Goal: Find specific page/section: Find specific page/section

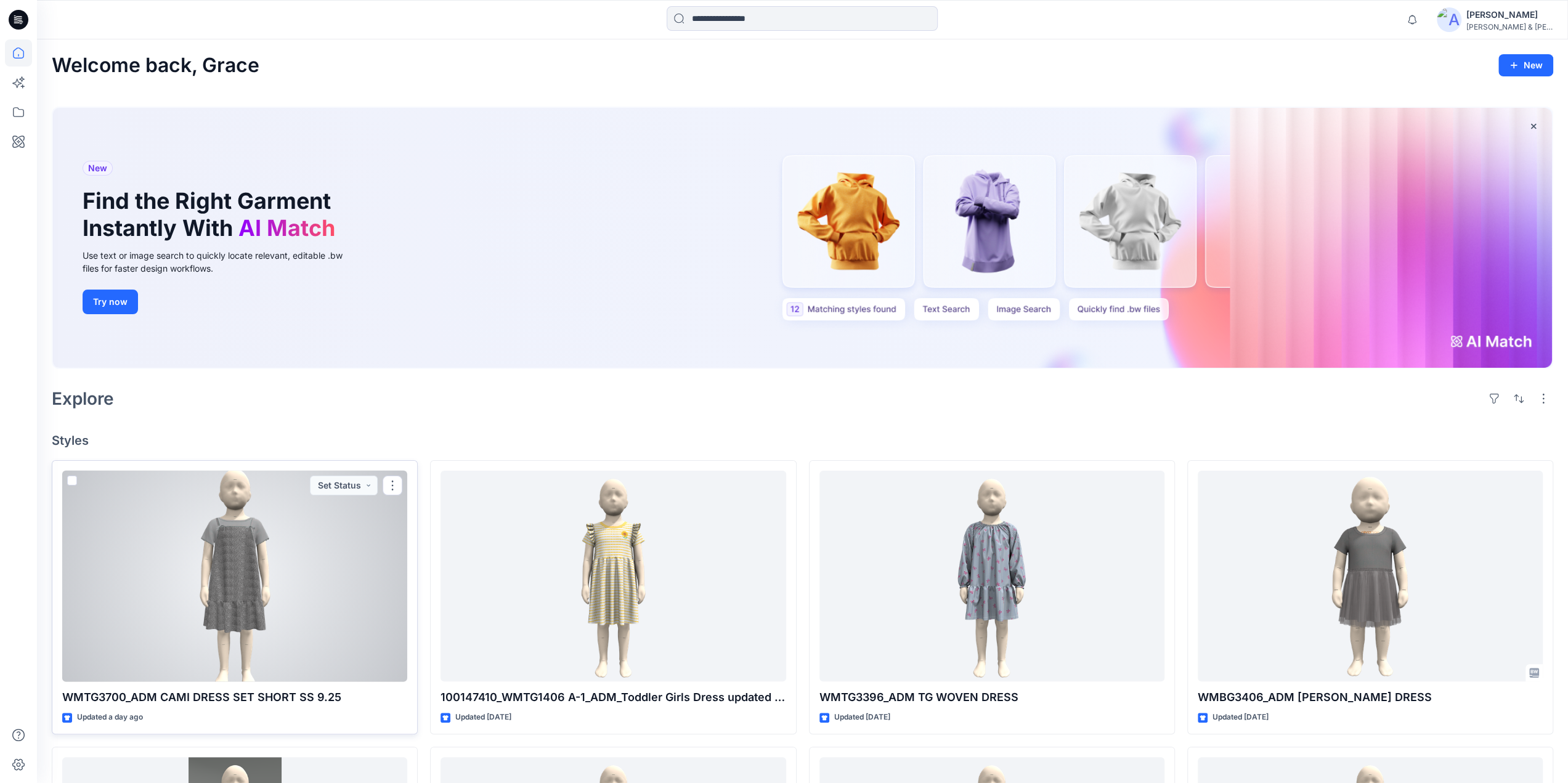
click at [232, 578] on div at bounding box center [234, 576] width 345 height 212
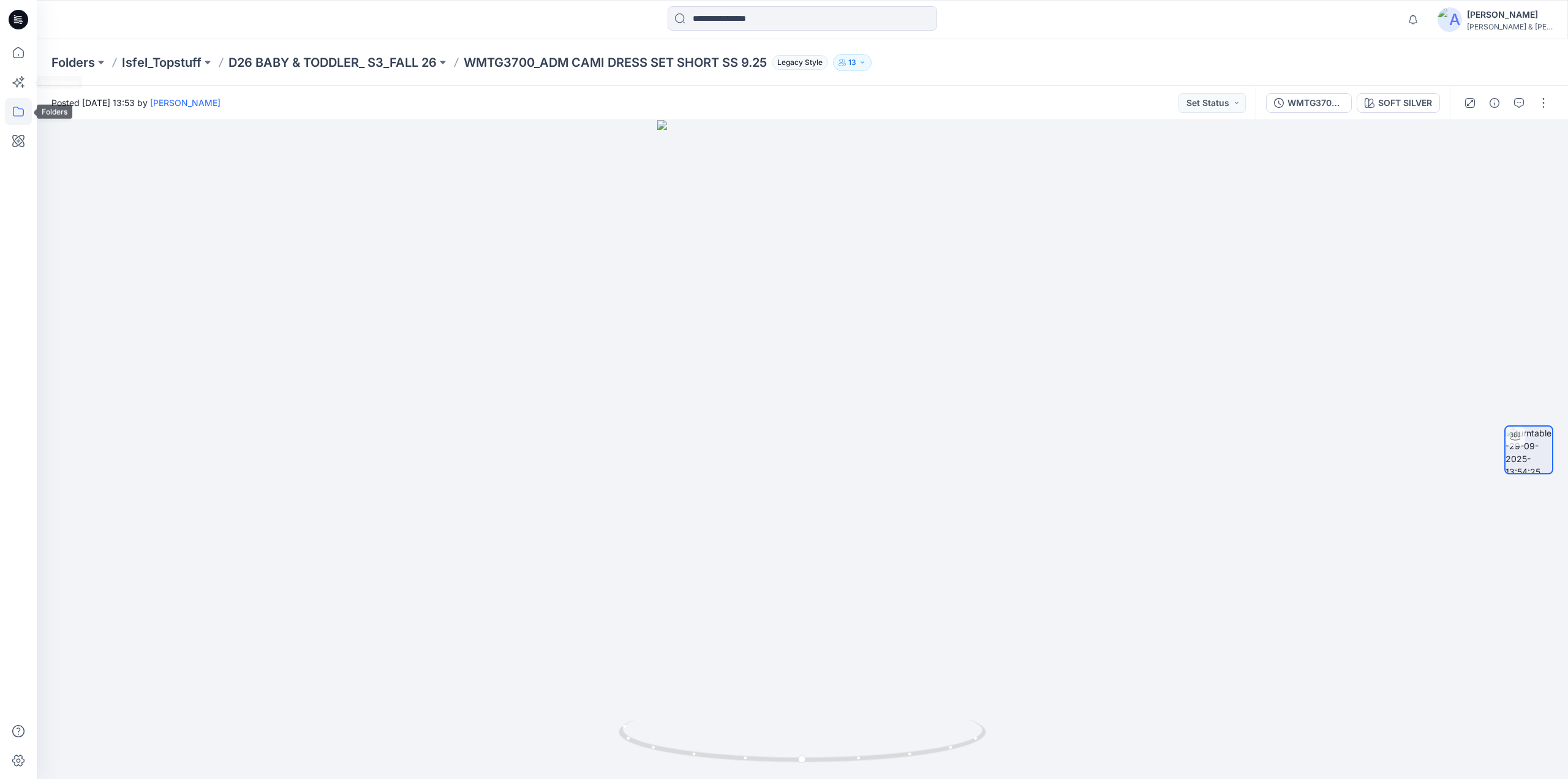
click at [21, 108] on icon at bounding box center [18, 111] width 27 height 27
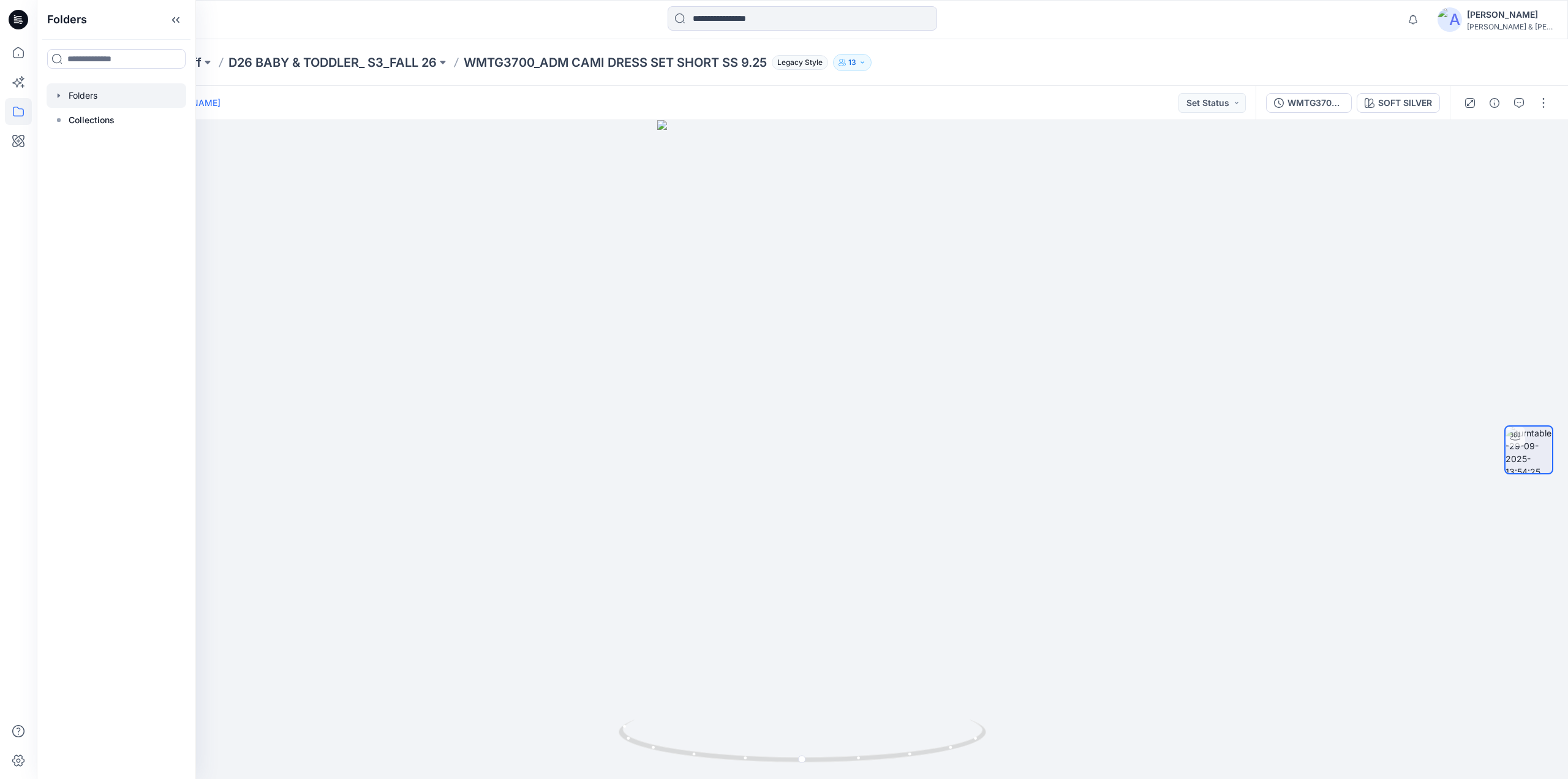
click at [56, 94] on icon "button" at bounding box center [59, 95] width 10 height 10
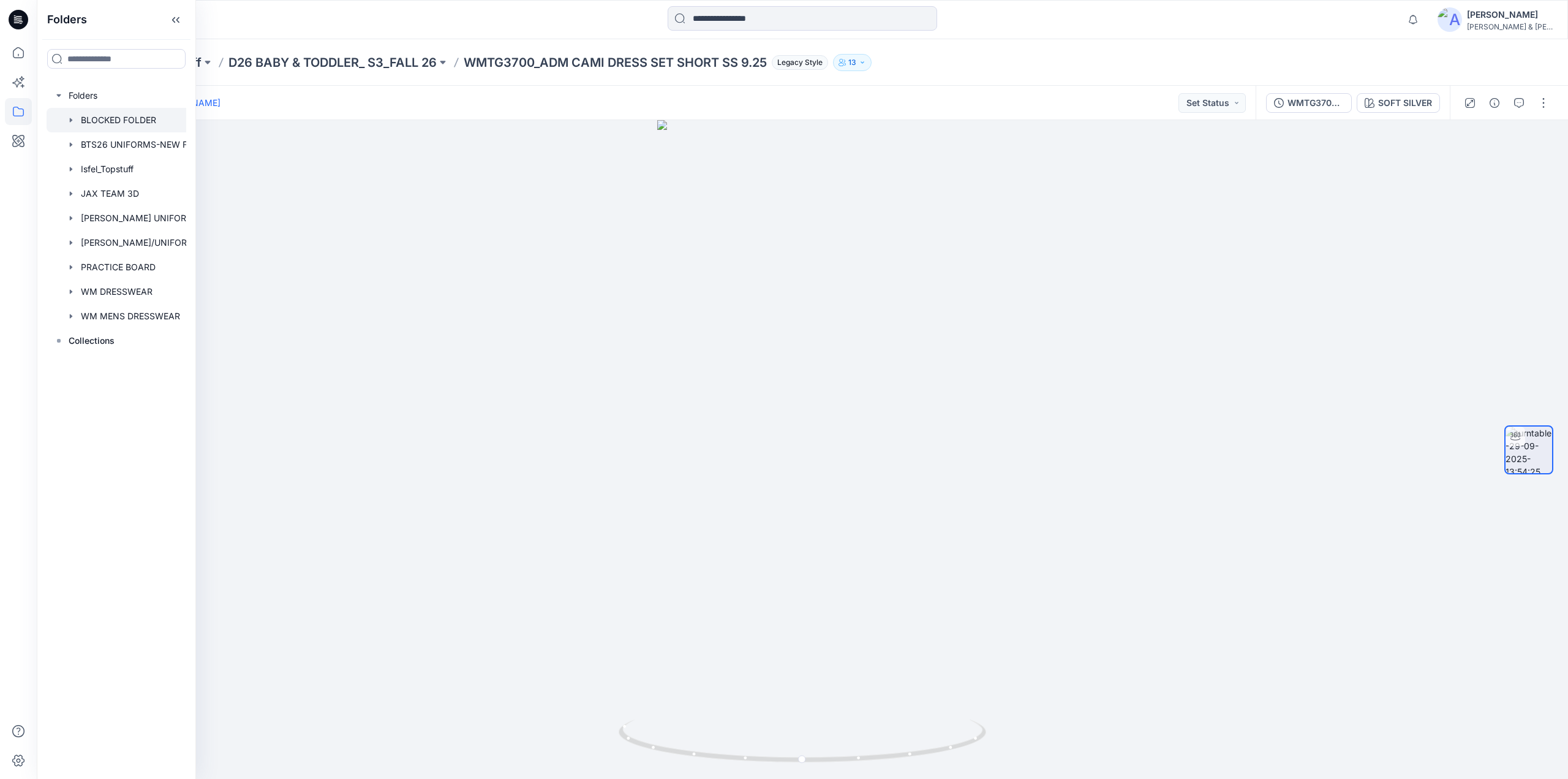
click at [108, 118] on div at bounding box center [132, 120] width 171 height 25
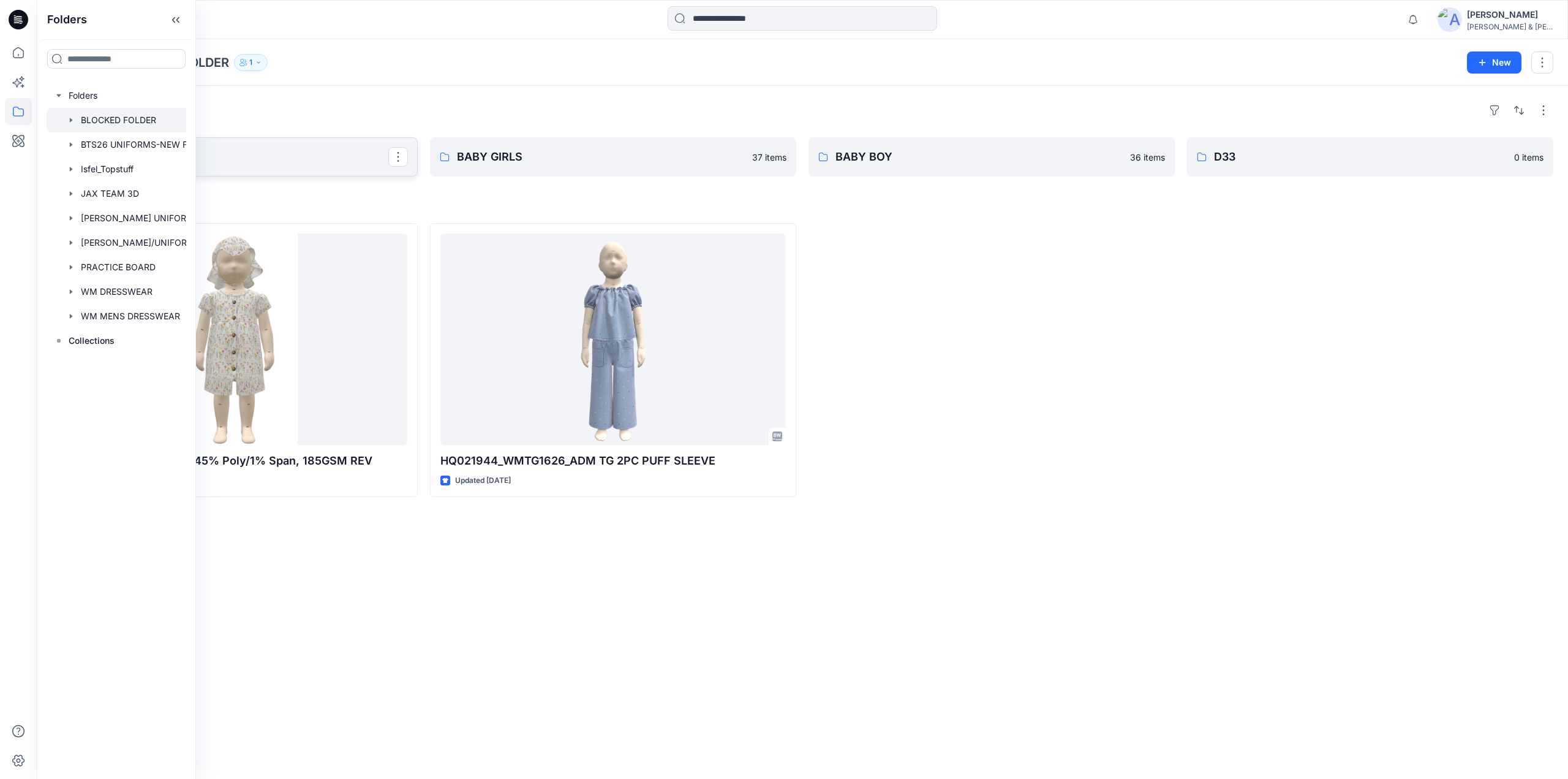
click at [285, 153] on p "TODDLER" at bounding box center [233, 156] width 310 height 17
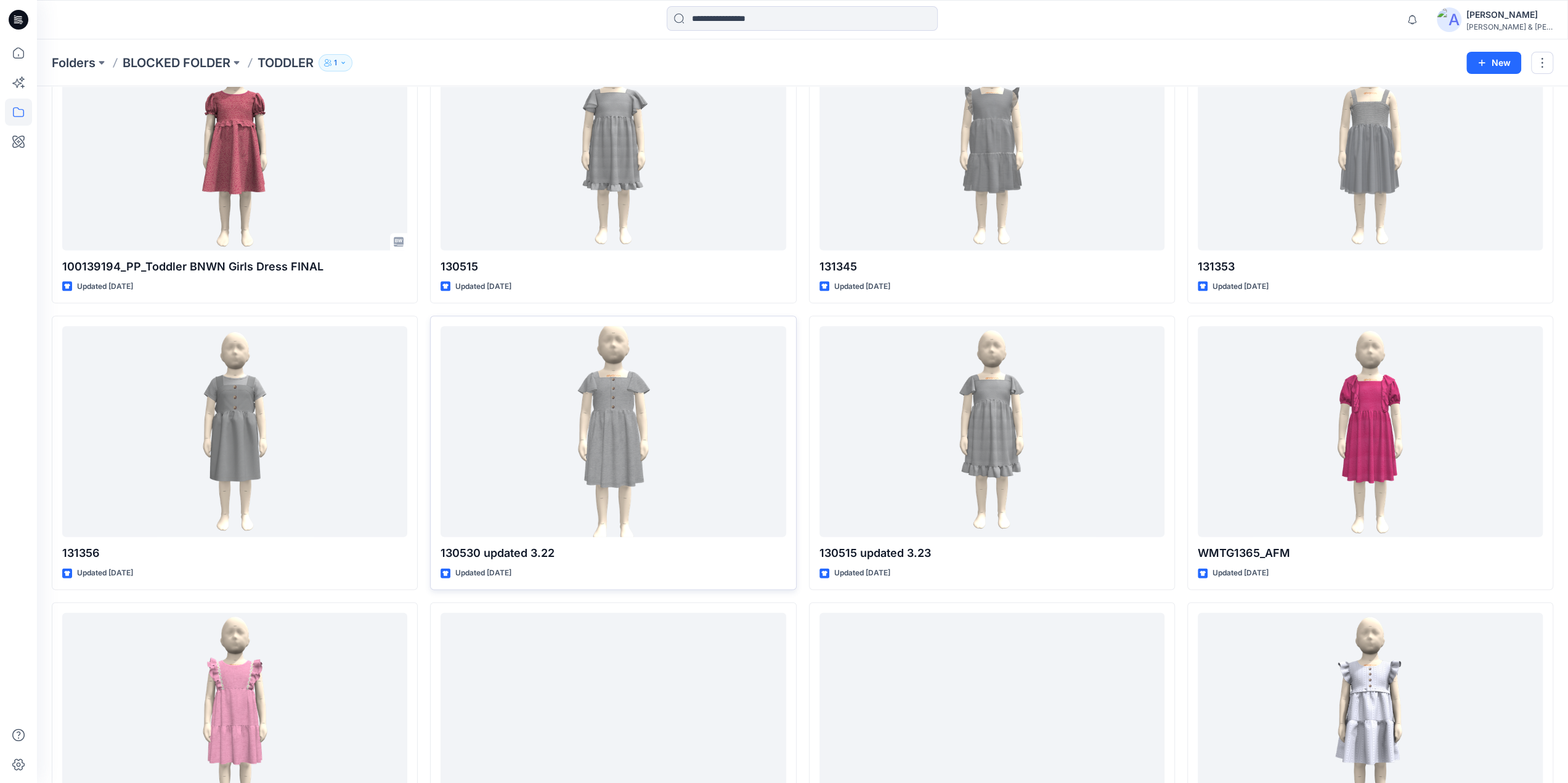
scroll to position [7305, 0]
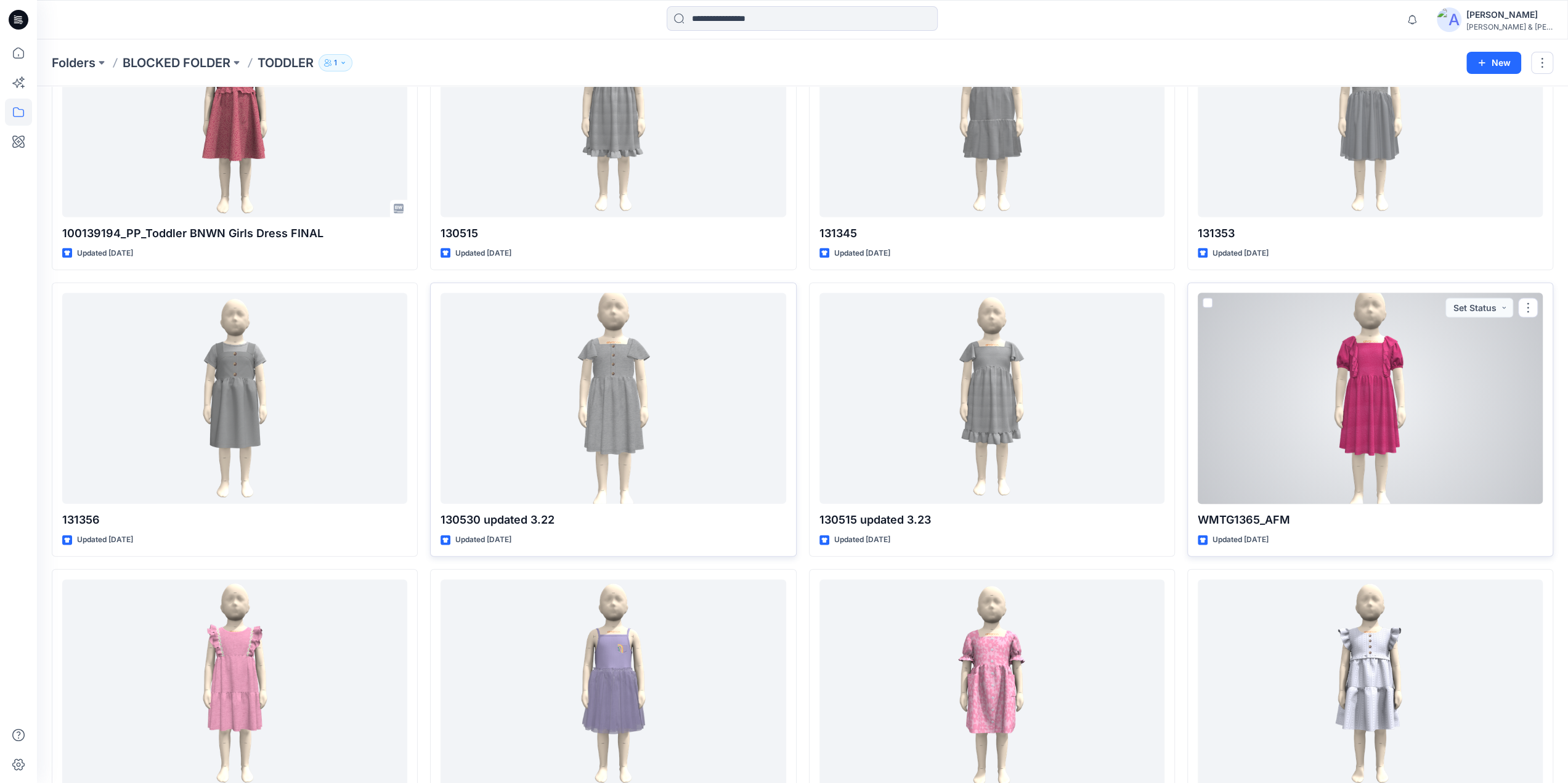
click at [1376, 389] on div at bounding box center [1370, 398] width 345 height 212
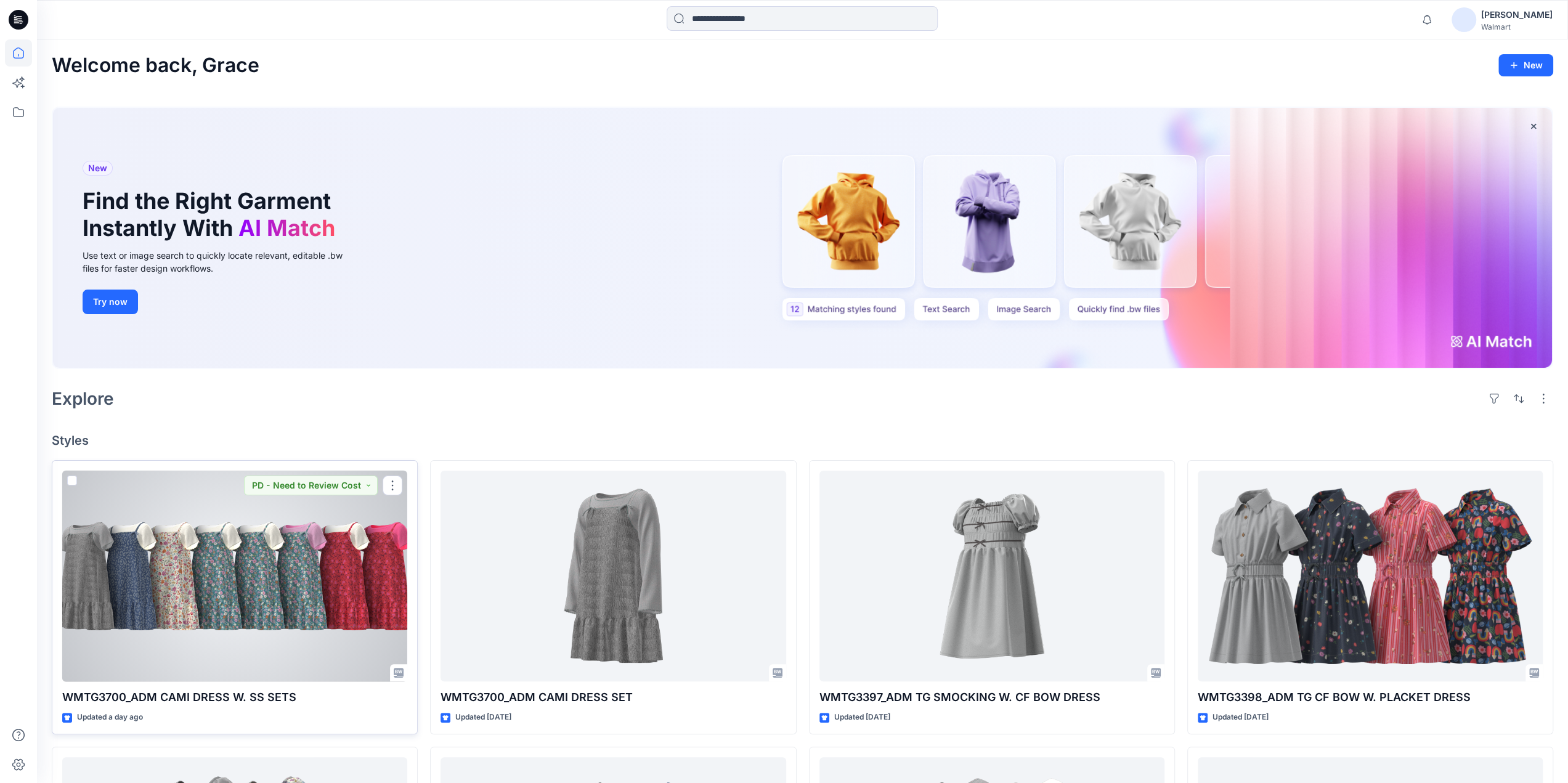
click at [316, 575] on div at bounding box center [234, 576] width 345 height 212
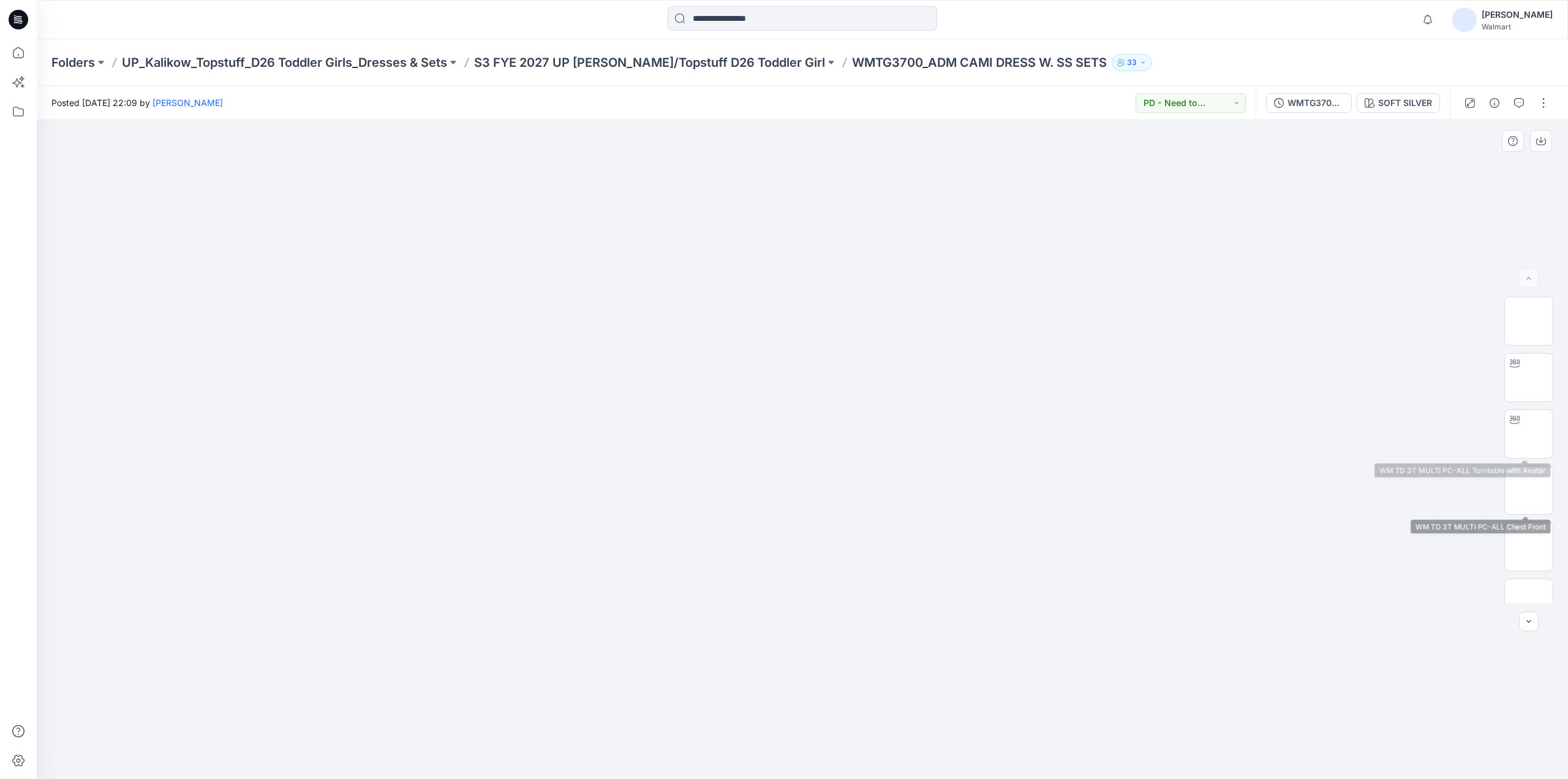
scroll to position [419, 0]
click at [1528, 466] on img at bounding box center [1528, 466] width 0 height 0
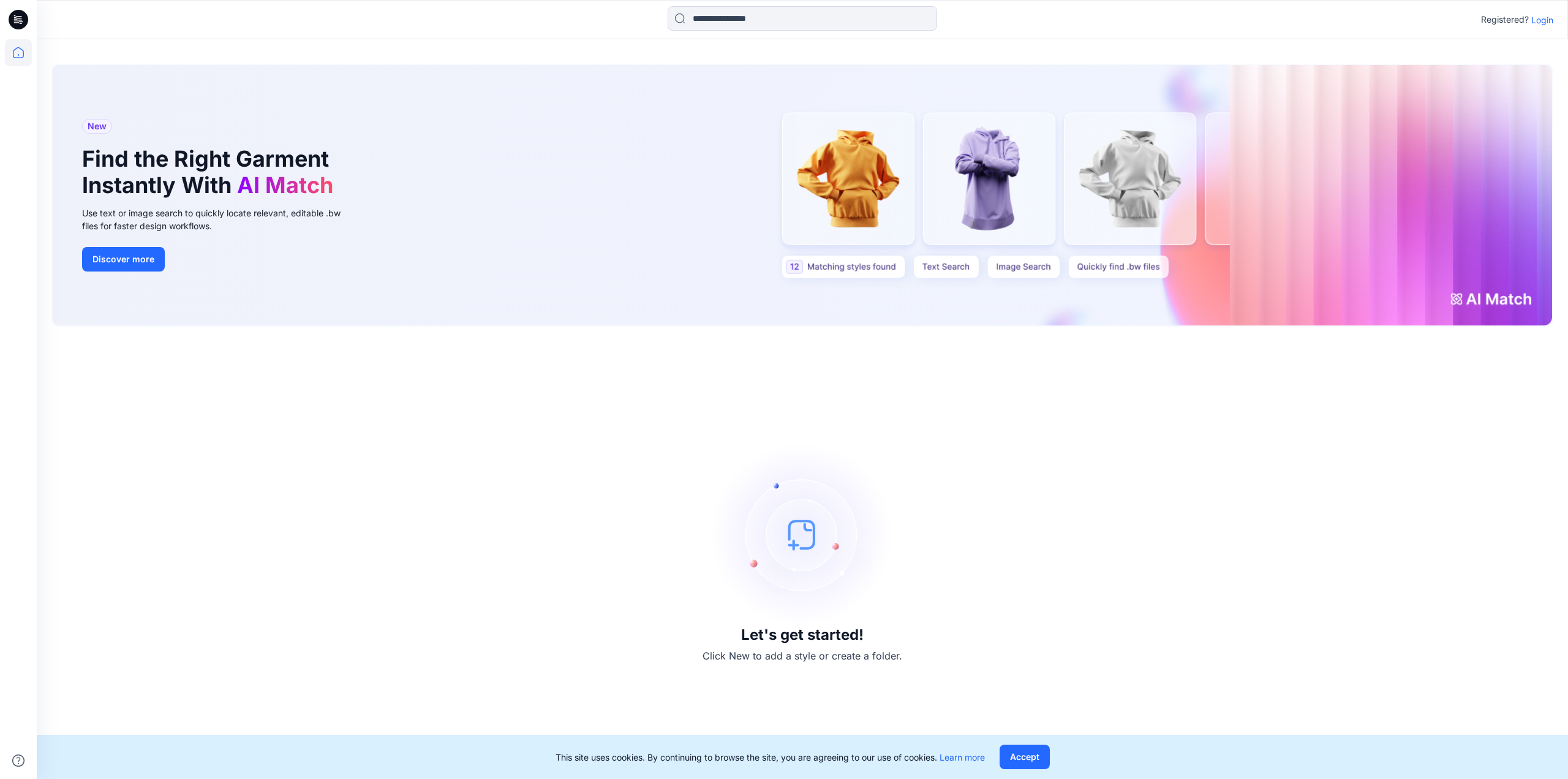
click at [1542, 21] on p "Login" at bounding box center [1542, 20] width 22 height 13
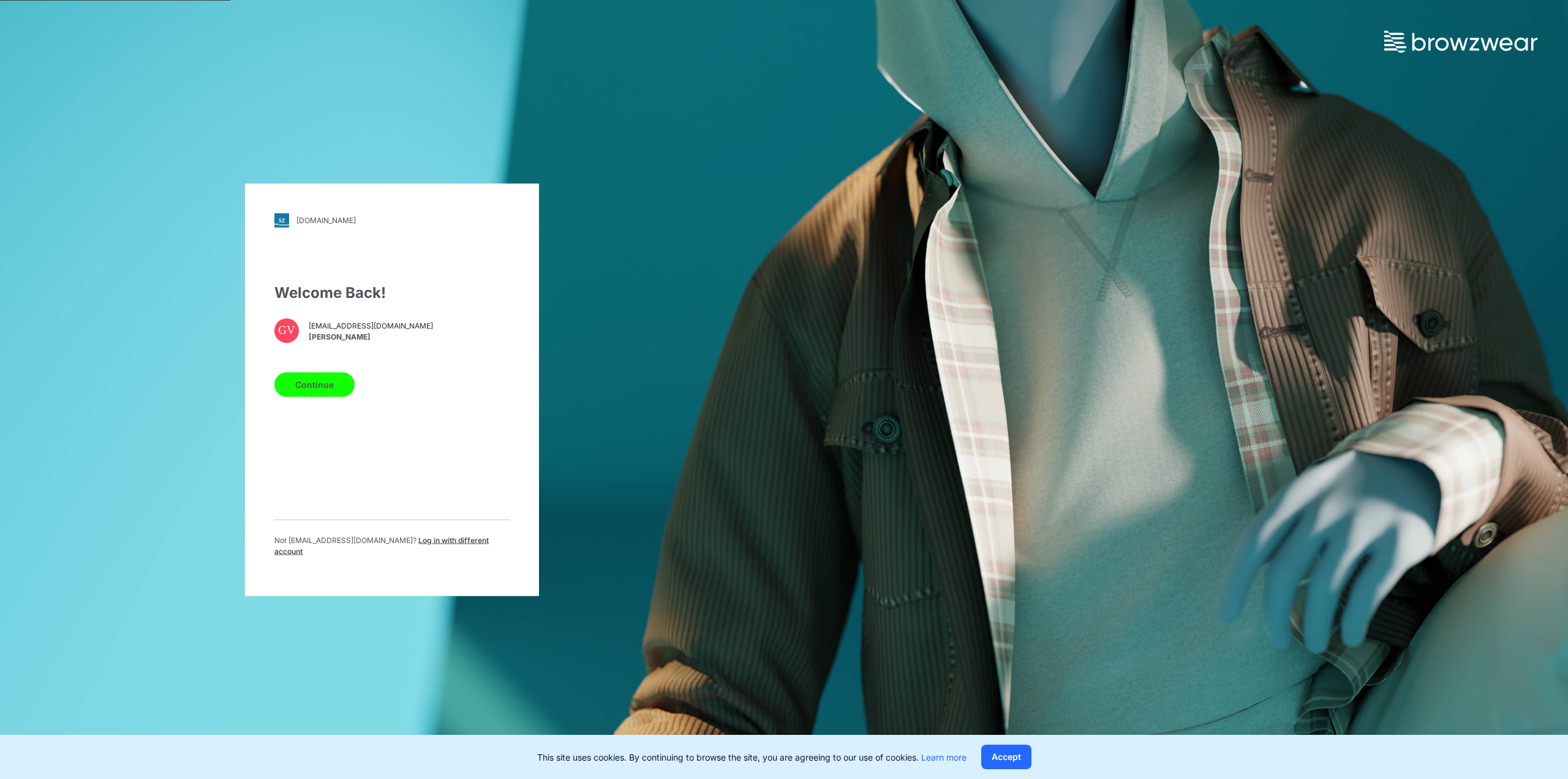
click at [298, 385] on button "Continue" at bounding box center [314, 384] width 80 height 25
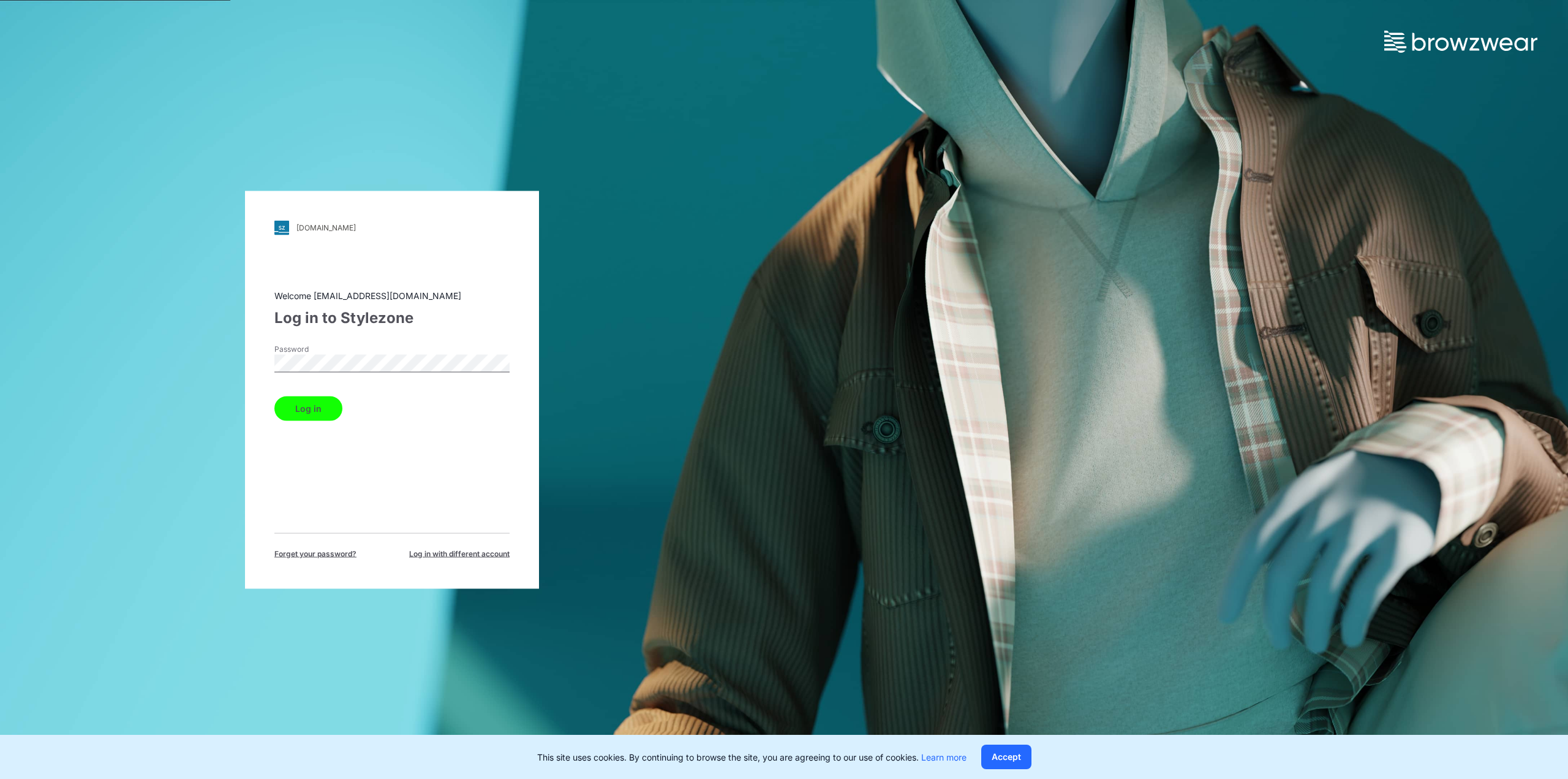
click at [319, 404] on button "Log in" at bounding box center [308, 408] width 68 height 25
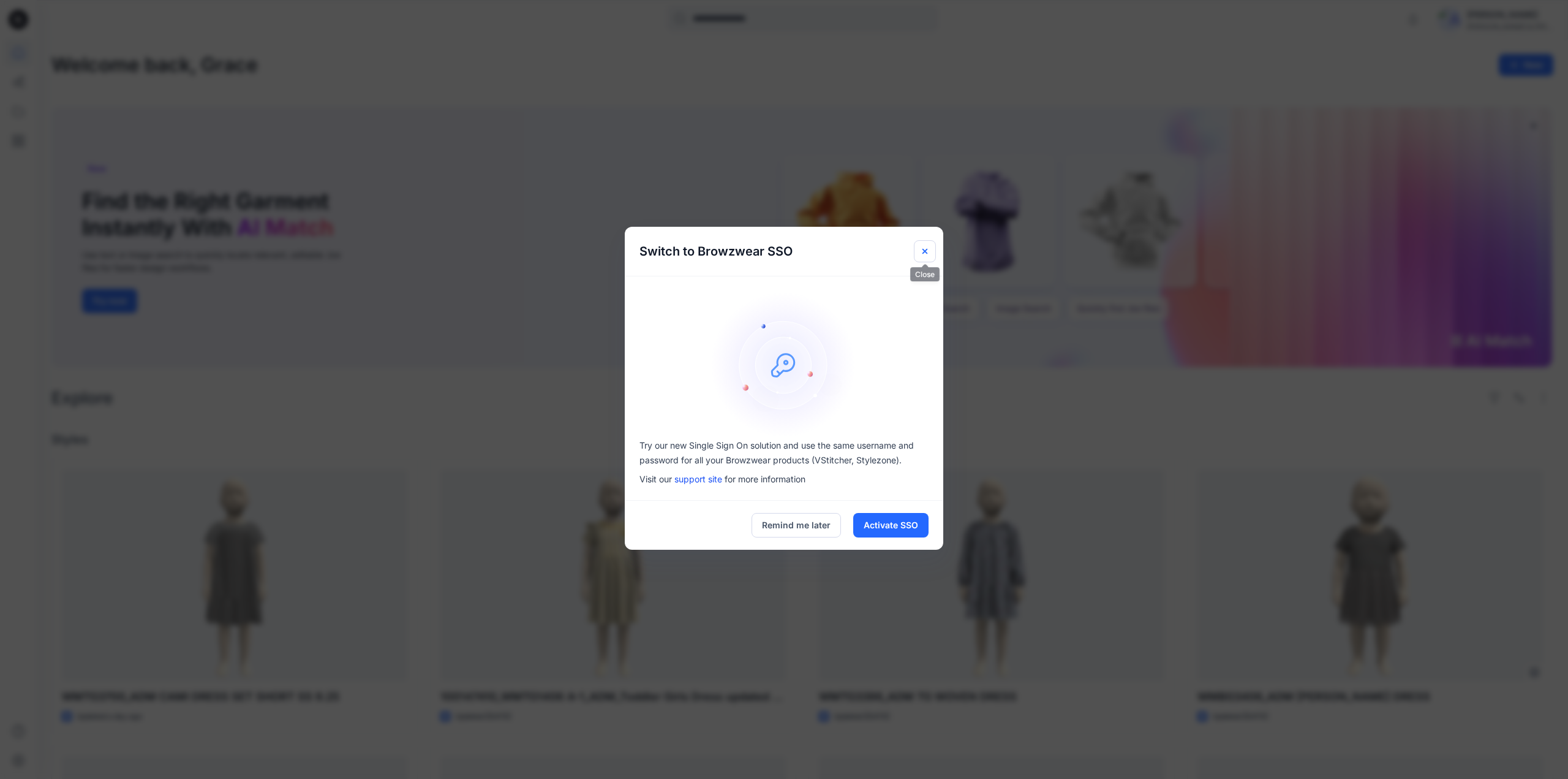
click at [924, 254] on icon "Close" at bounding box center [924, 251] width 10 height 10
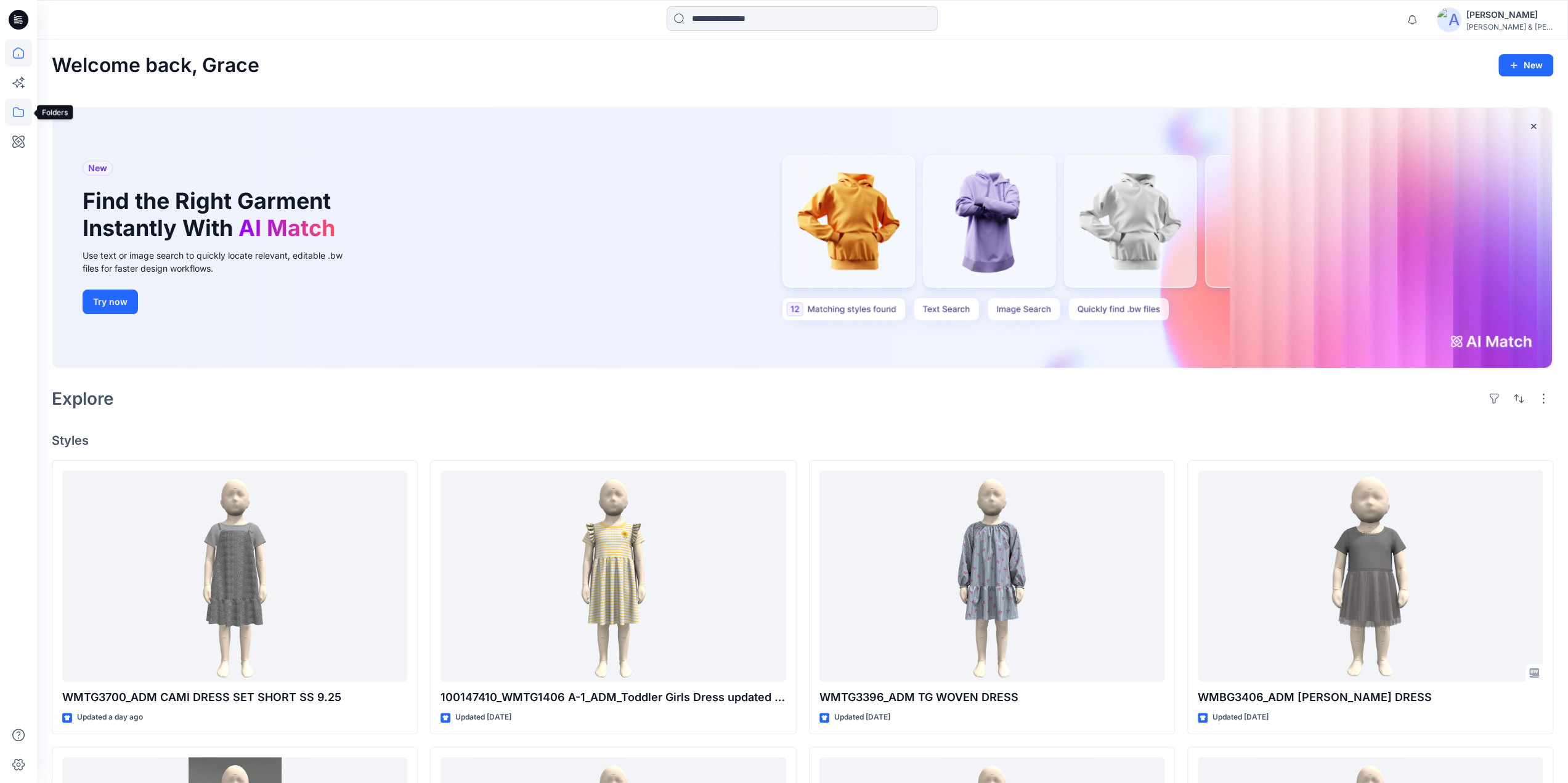
click at [17, 110] on icon at bounding box center [18, 112] width 27 height 27
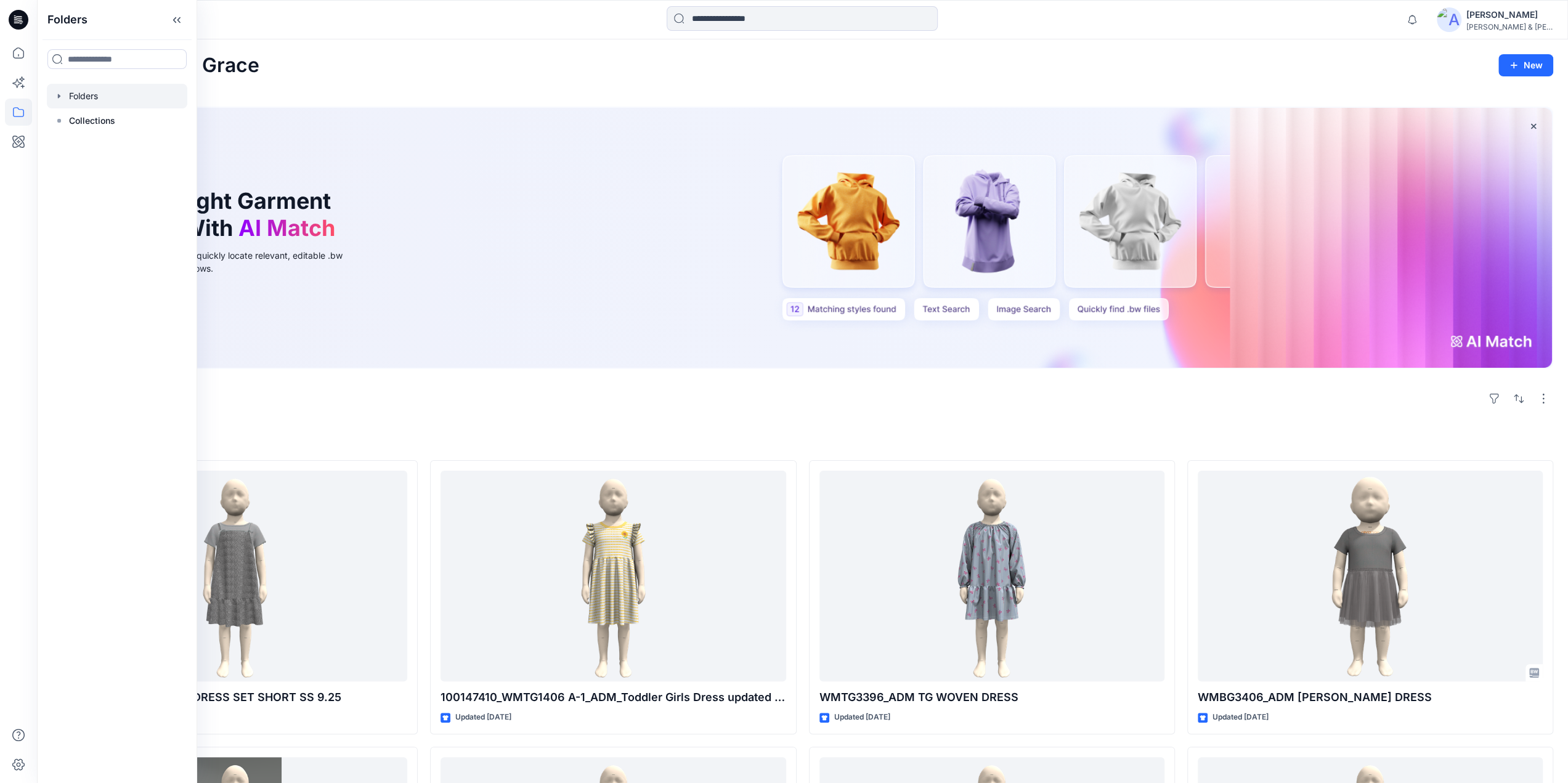
click at [58, 94] on icon "button" at bounding box center [59, 96] width 3 height 4
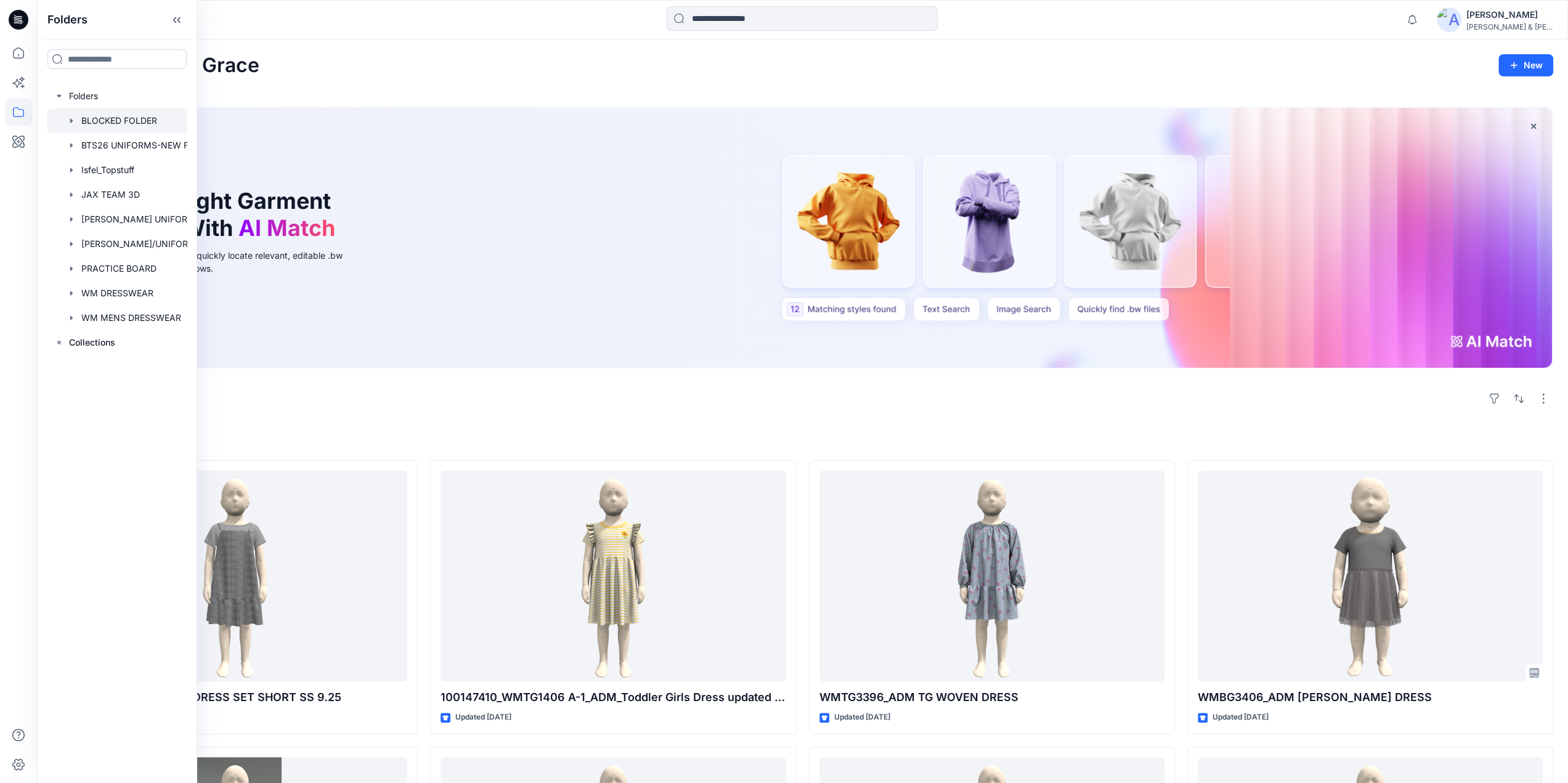
click at [88, 120] on div at bounding box center [133, 121] width 172 height 25
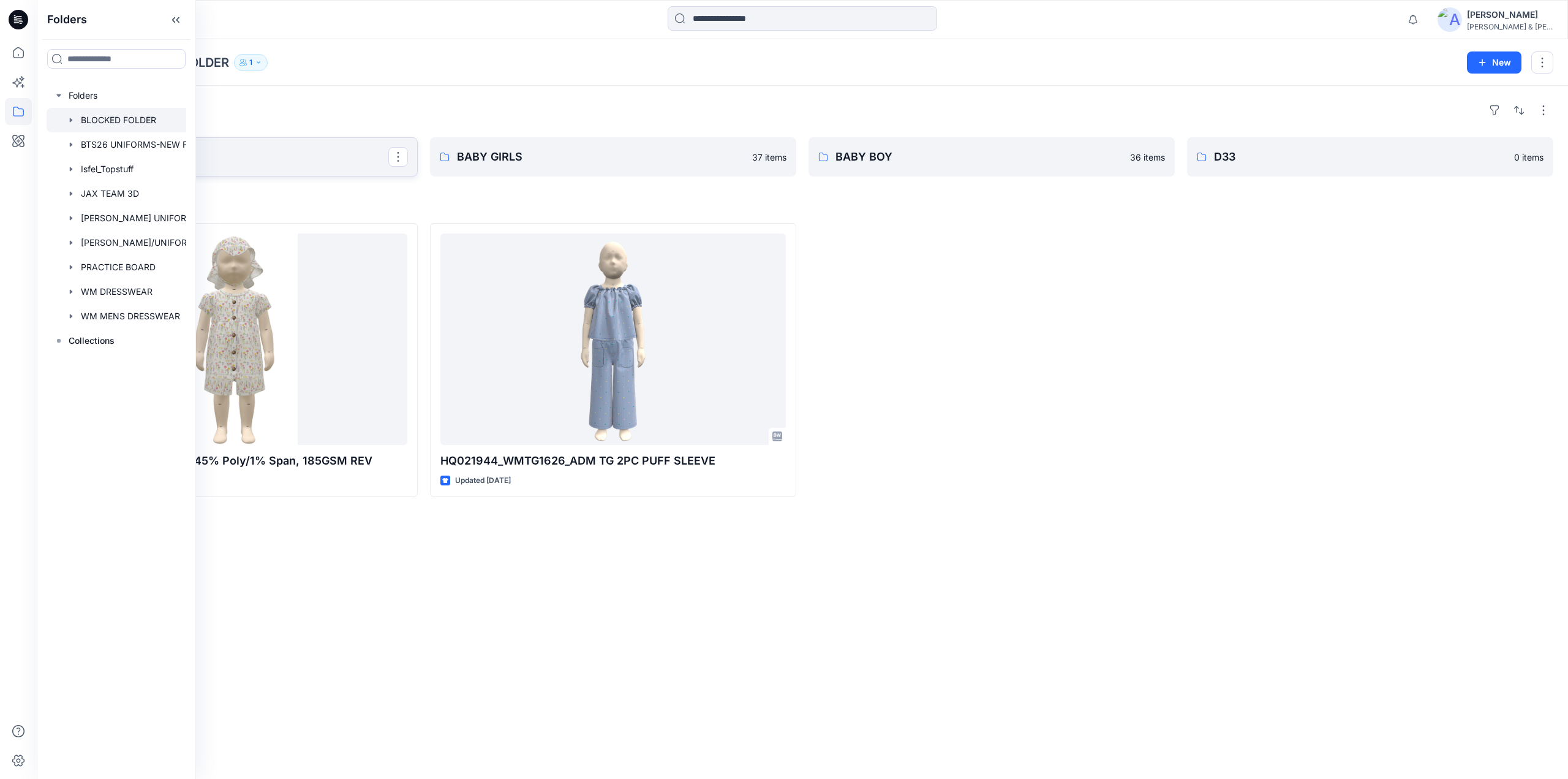
click at [332, 158] on p "TODDLER" at bounding box center [233, 156] width 310 height 17
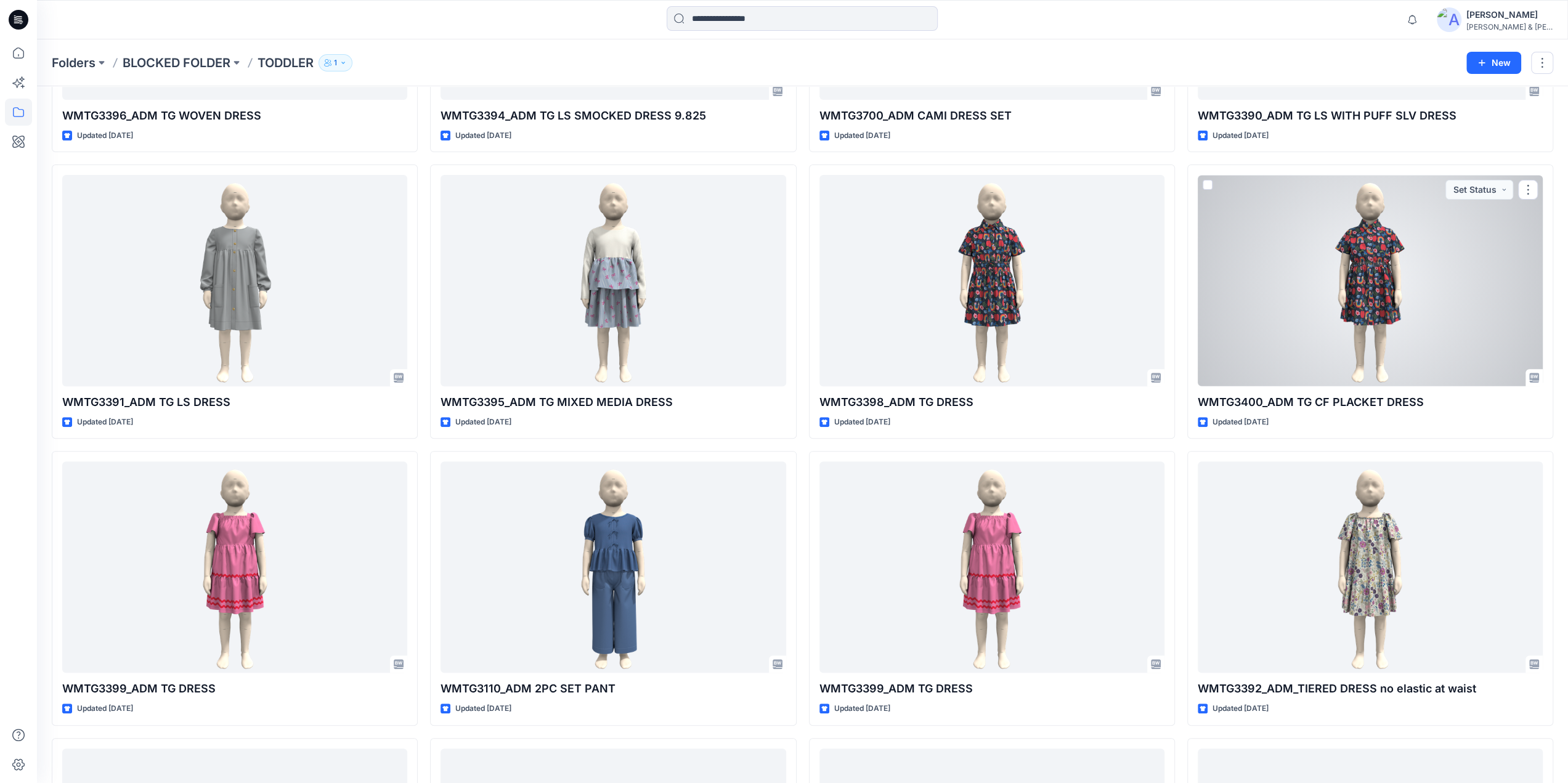
scroll to position [1119, 0]
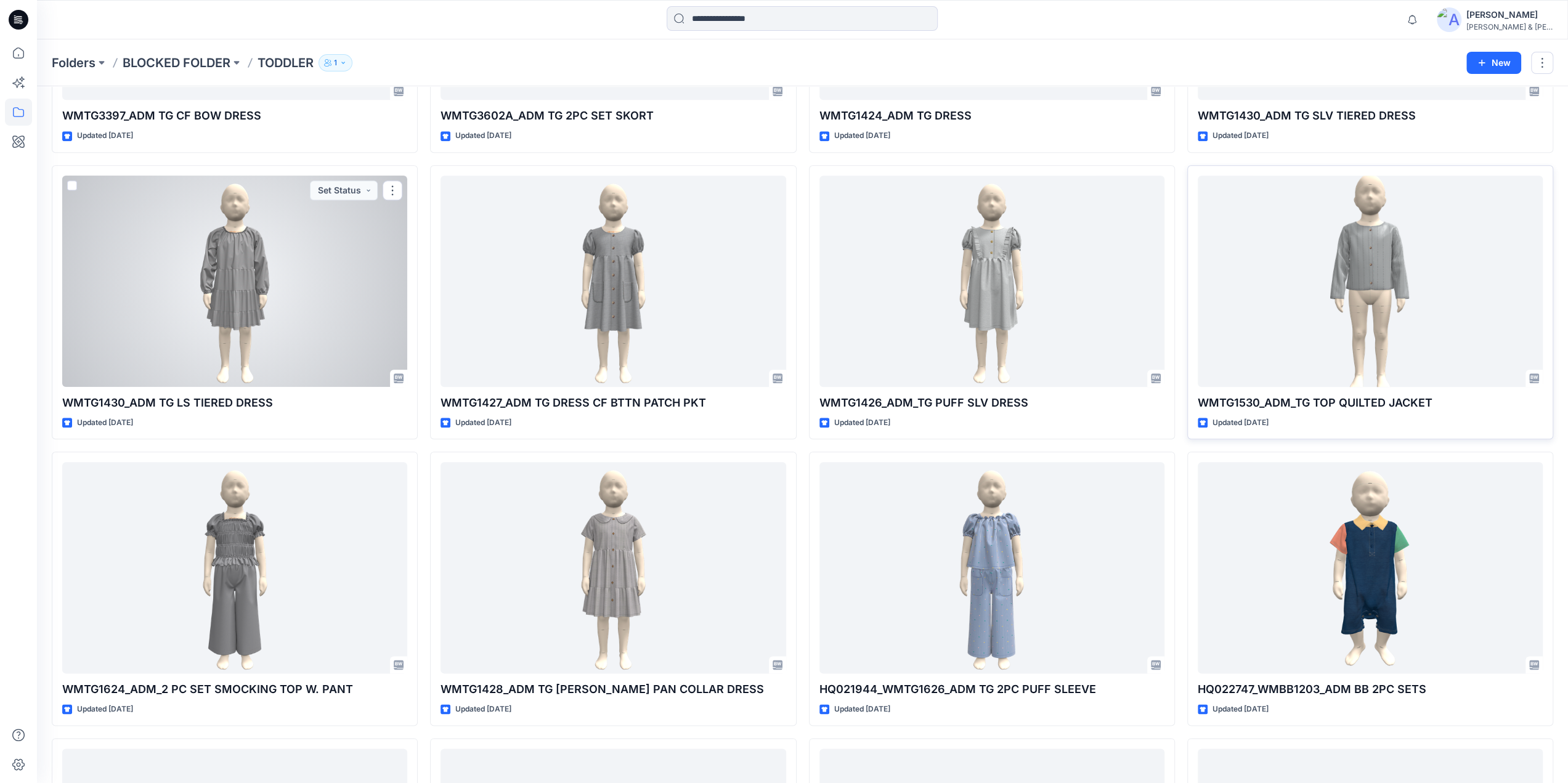
click at [126, 273] on div at bounding box center [234, 281] width 345 height 212
